Goal: Navigation & Orientation: Go to known website

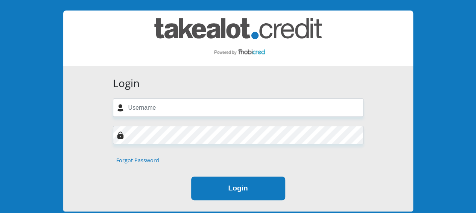
scroll to position [38, 0]
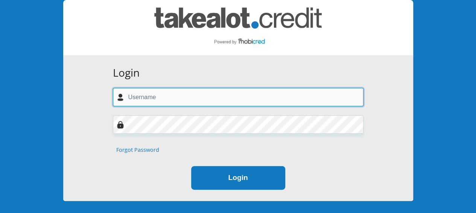
type input "[EMAIL_ADDRESS][DOMAIN_NAME]"
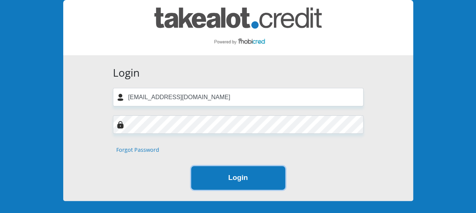
click at [232, 184] on button "Login" at bounding box center [238, 178] width 94 height 24
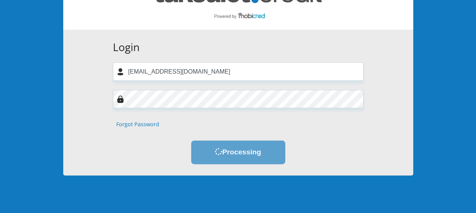
scroll to position [75, 0]
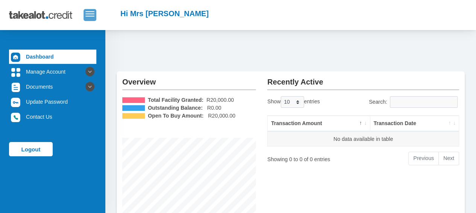
click at [93, 15] on span "button" at bounding box center [89, 13] width 9 height 5
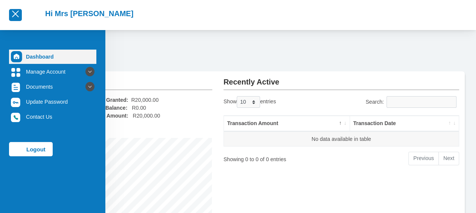
click at [17, 58] on img at bounding box center [16, 56] width 11 height 11
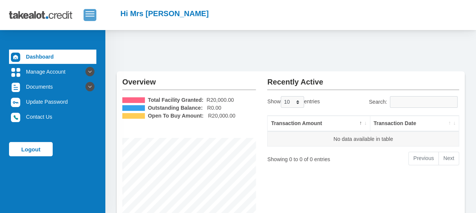
click at [90, 13] on span "button" at bounding box center [89, 13] width 9 height 5
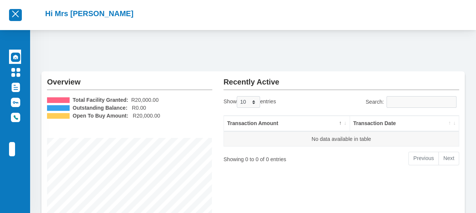
click at [70, 16] on h2 "Hi Mrs E Cloete" at bounding box center [89, 13] width 88 height 9
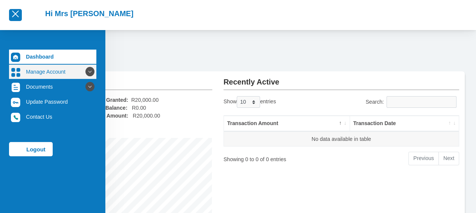
click at [89, 70] on icon at bounding box center [90, 71] width 13 height 13
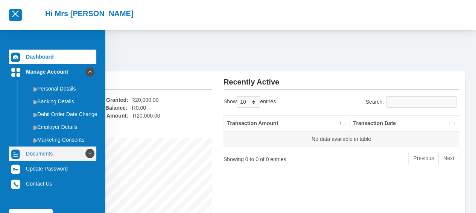
click at [91, 153] on icon at bounding box center [90, 153] width 13 height 13
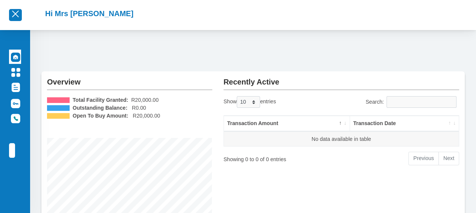
click at [60, 15] on h2 "Hi Mrs E Cloete" at bounding box center [89, 13] width 88 height 9
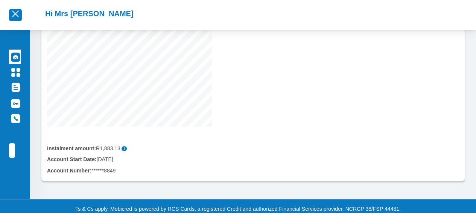
scroll to position [187, 0]
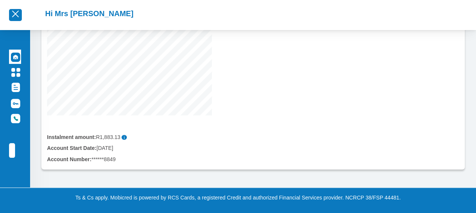
click at [68, 13] on h2 "Hi Mrs E Cloete" at bounding box center [89, 13] width 88 height 9
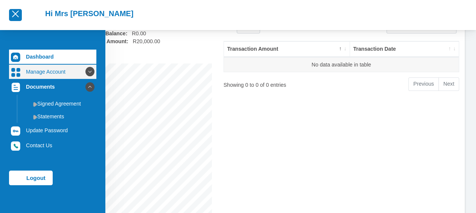
click at [46, 72] on link "Manage Account" at bounding box center [52, 72] width 87 height 14
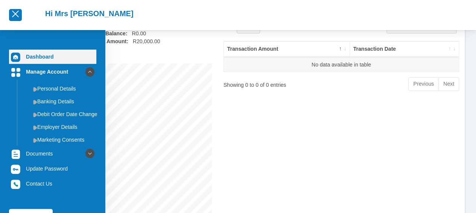
click at [46, 56] on link "Dashboard" at bounding box center [52, 57] width 87 height 14
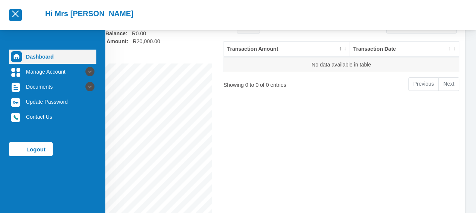
click at [13, 56] on img at bounding box center [16, 56] width 11 height 11
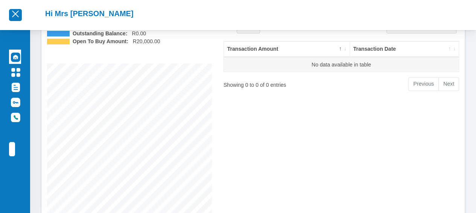
click at [62, 15] on h2 "Hi Mrs E Cloete" at bounding box center [89, 13] width 88 height 9
click at [78, 15] on h2 "Hi Mrs E Cloete" at bounding box center [89, 13] width 88 height 9
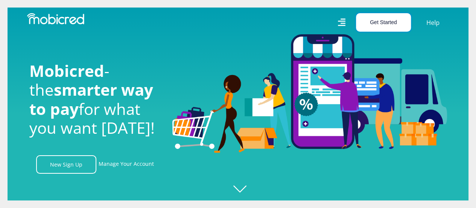
click at [380, 27] on button "Get Started" at bounding box center [383, 22] width 55 height 18
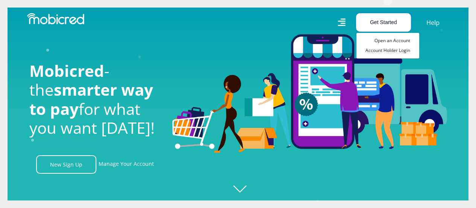
scroll to position [0, 536]
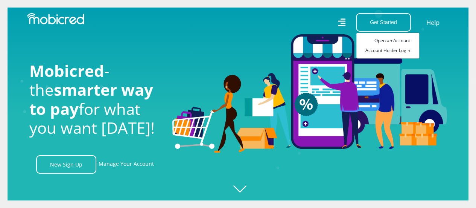
click at [342, 21] on icon at bounding box center [341, 22] width 8 height 8
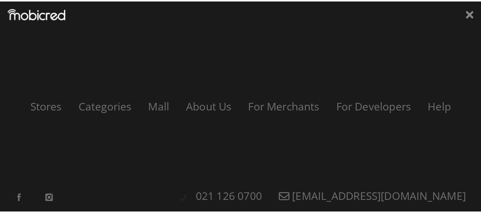
scroll to position [0, 965]
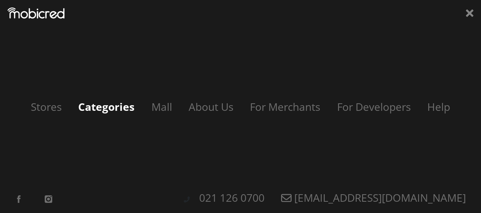
click at [118, 106] on link "Categories" at bounding box center [106, 107] width 71 height 14
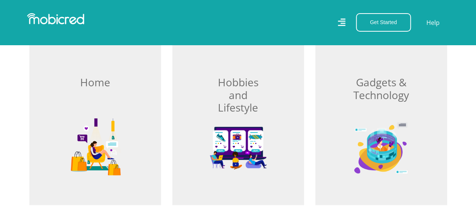
scroll to position [263, 0]
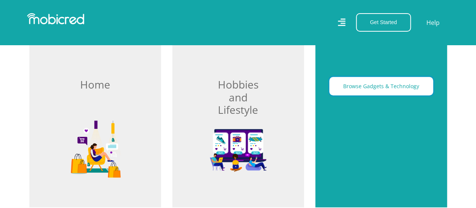
click at [379, 88] on button "Browse Gadgets & Technology" at bounding box center [381, 86] width 104 height 18
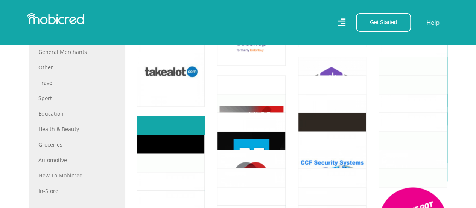
scroll to position [414, 0]
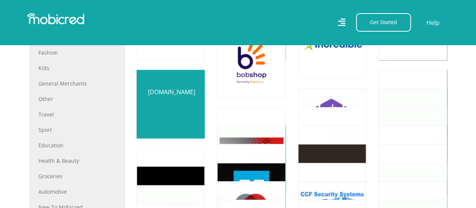
click at [173, 104] on link at bounding box center [171, 104] width 80 height 80
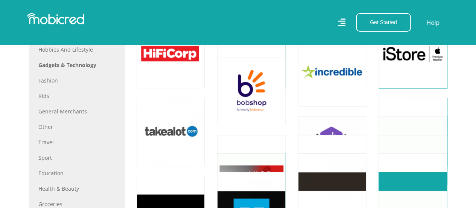
scroll to position [376, 0]
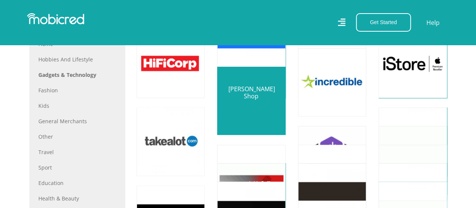
click at [250, 111] on link at bounding box center [251, 101] width 80 height 80
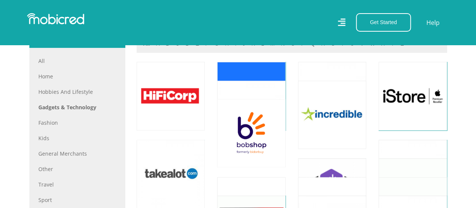
scroll to position [339, 0]
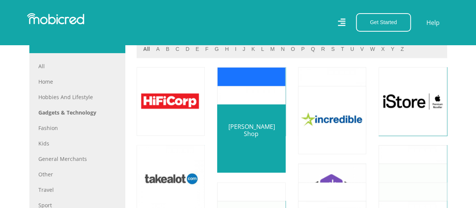
click at [250, 153] on link at bounding box center [251, 138] width 80 height 80
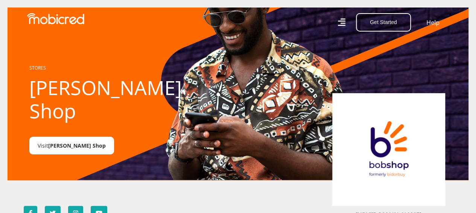
click at [30, 137] on link "Visit Bob Shop" at bounding box center [71, 146] width 85 height 18
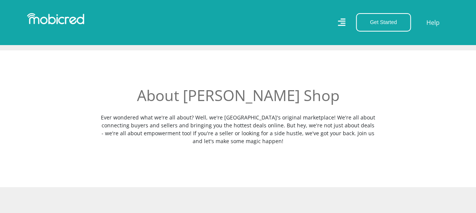
scroll to position [75, 0]
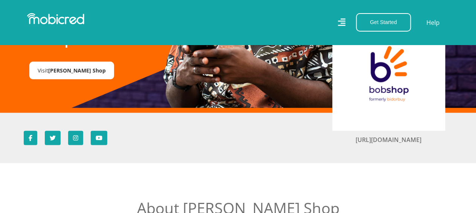
click at [62, 67] on span "[PERSON_NAME] Shop" at bounding box center [77, 70] width 58 height 7
